Goal: Task Accomplishment & Management: Manage account settings

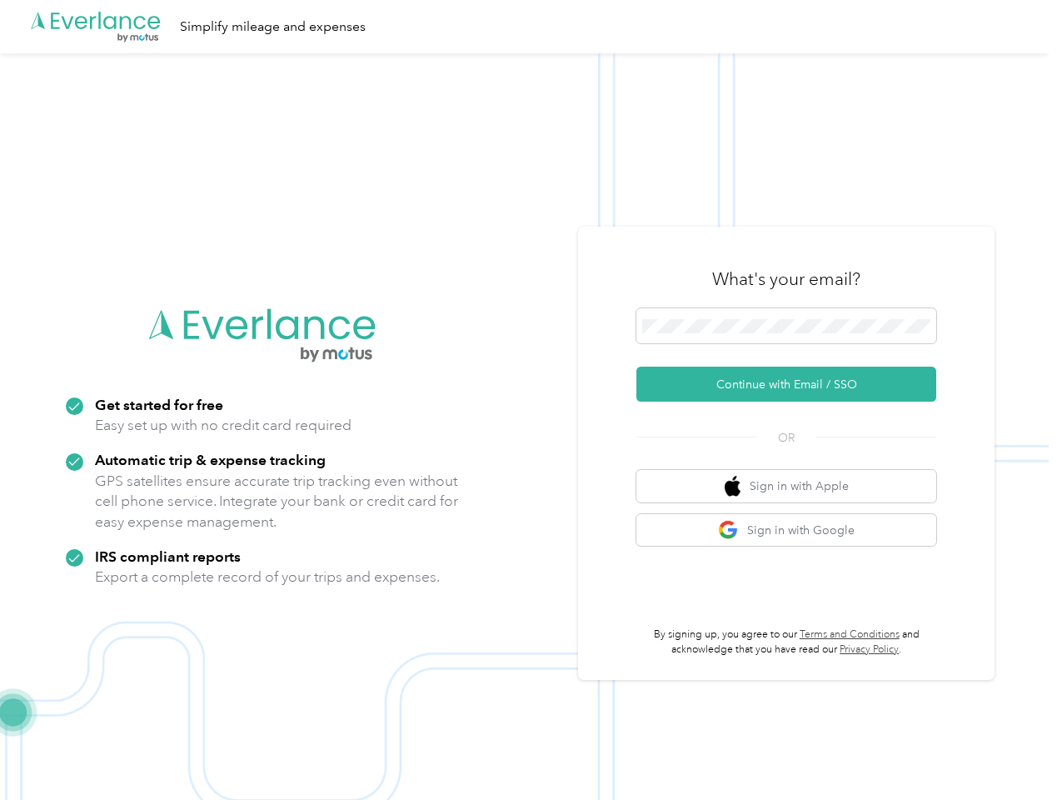
click at [528, 400] on img at bounding box center [524, 453] width 1049 height 800
click at [528, 27] on div ".cls-1 { fill: #00adee; } .cls-2 { fill: #fff; } .cls-3 { fill: #707372; } .cls…" at bounding box center [524, 26] width 1049 height 53
click at [793, 384] on button "Continue with Email / SSO" at bounding box center [786, 384] width 300 height 35
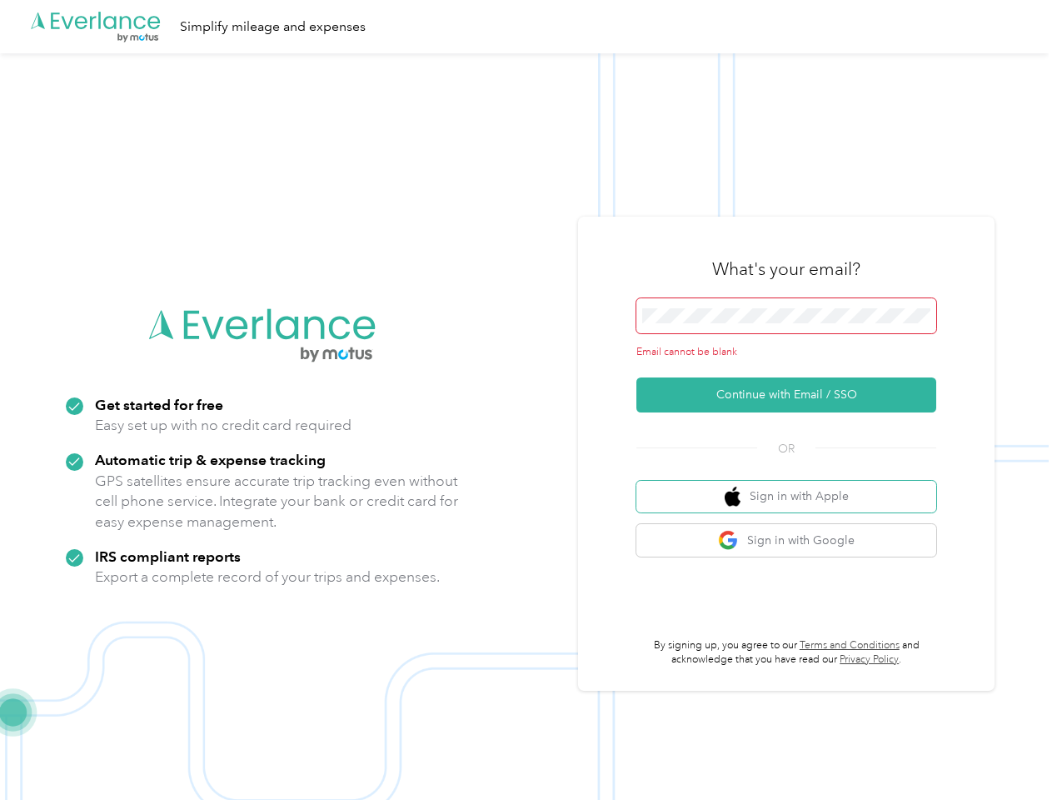
click at [793, 486] on button "Sign in with Apple" at bounding box center [786, 497] width 300 height 32
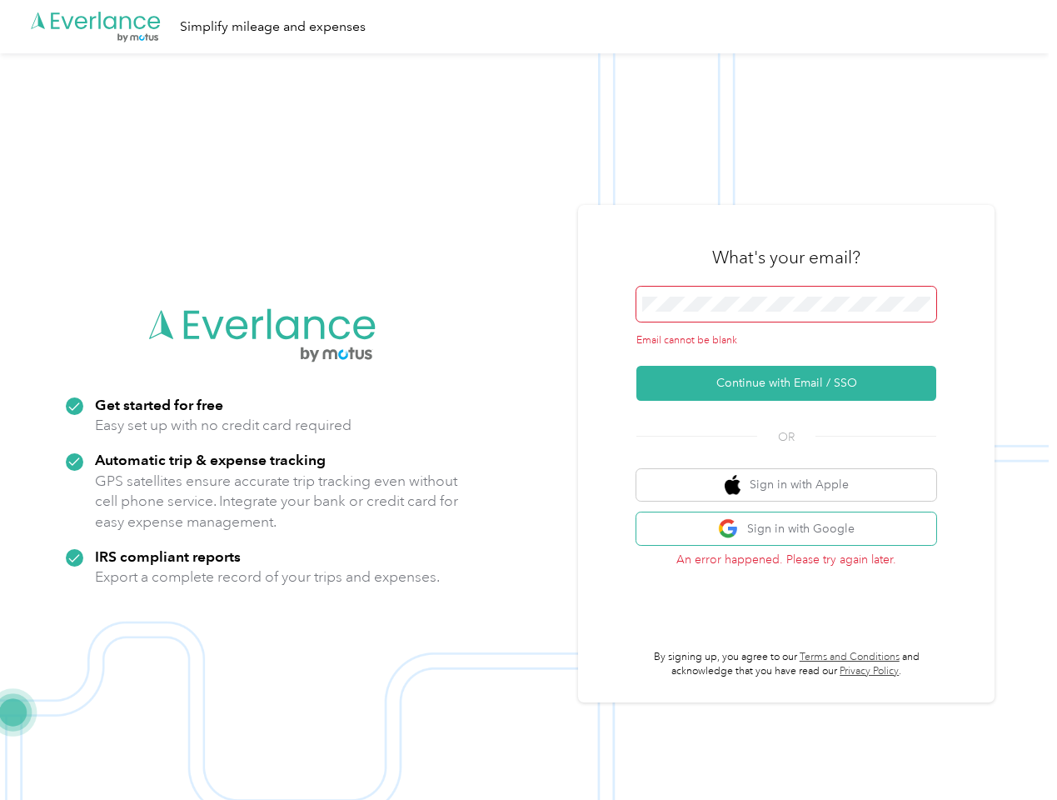
click at [793, 530] on button "Sign in with Google" at bounding box center [786, 528] width 300 height 32
